Goal: Browse casually: Explore the website without a specific task or goal

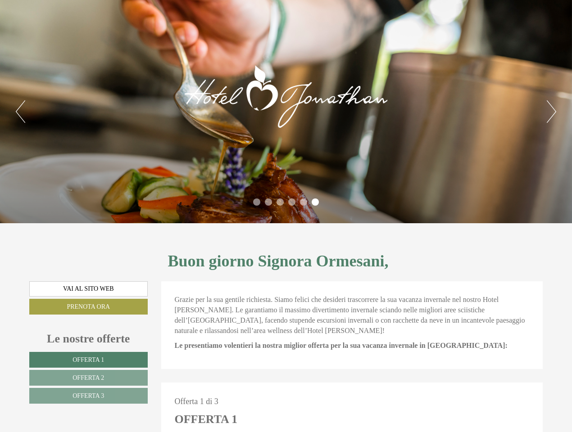
click at [286, 216] on div "Previous Next 1 2 3 4 5 6" at bounding box center [286, 111] width 572 height 223
click at [20, 112] on button "Previous" at bounding box center [20, 111] width 9 height 23
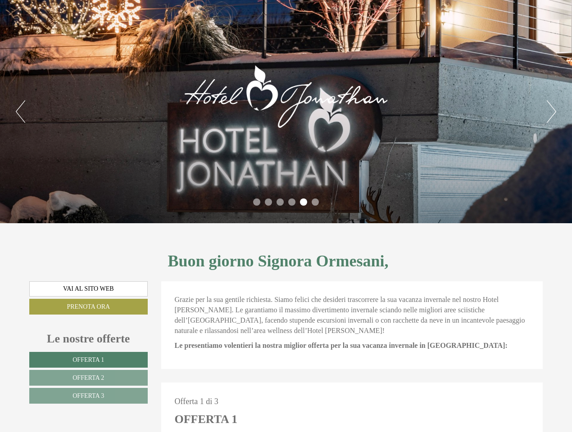
click at [551, 112] on button "Next" at bounding box center [551, 111] width 9 height 23
click at [257, 202] on li "1" at bounding box center [256, 202] width 7 height 7
click at [268, 202] on li "2" at bounding box center [268, 202] width 7 height 7
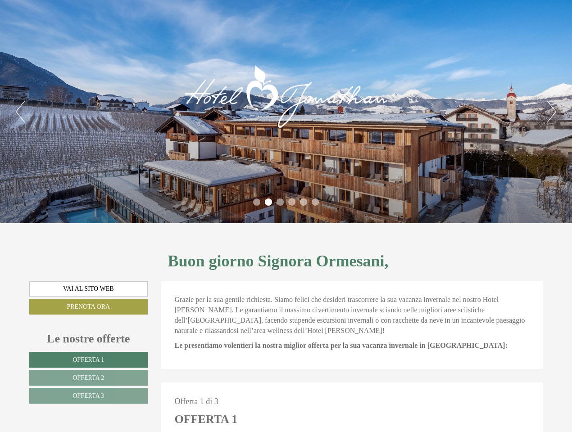
click at [280, 202] on li "3" at bounding box center [279, 202] width 7 height 7
click at [292, 202] on li "4" at bounding box center [291, 202] width 7 height 7
click at [303, 202] on li "5" at bounding box center [303, 202] width 7 height 7
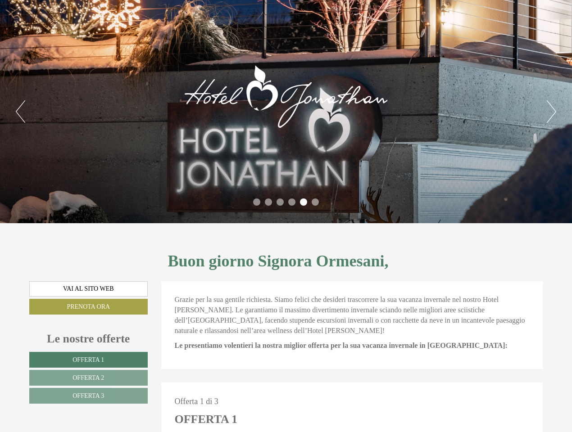
click at [315, 202] on li "6" at bounding box center [315, 202] width 7 height 7
click at [88, 360] on span "Offerta 1" at bounding box center [88, 360] width 32 height 7
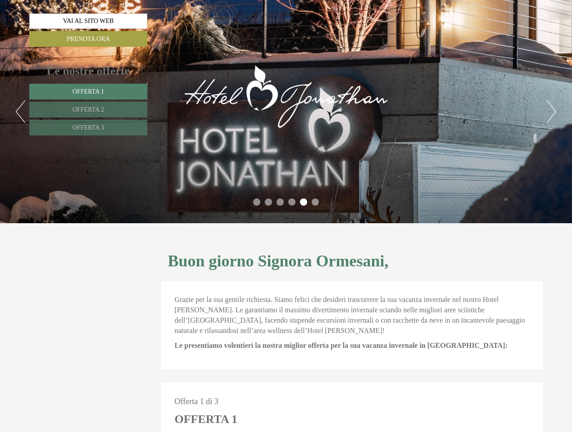
scroll to position [383, 0]
